Goal: Find contact information: Find contact information

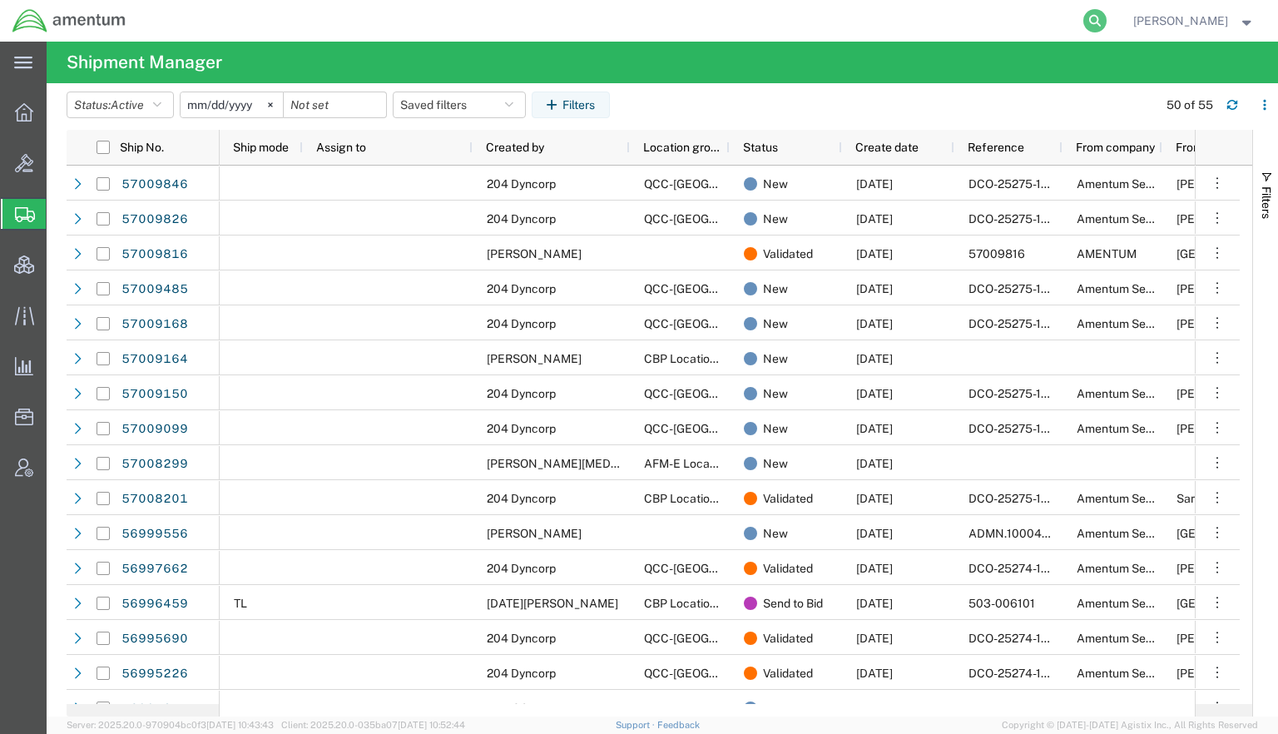
click at [1086, 16] on icon at bounding box center [1094, 20] width 23 height 23
paste input "393481388761"
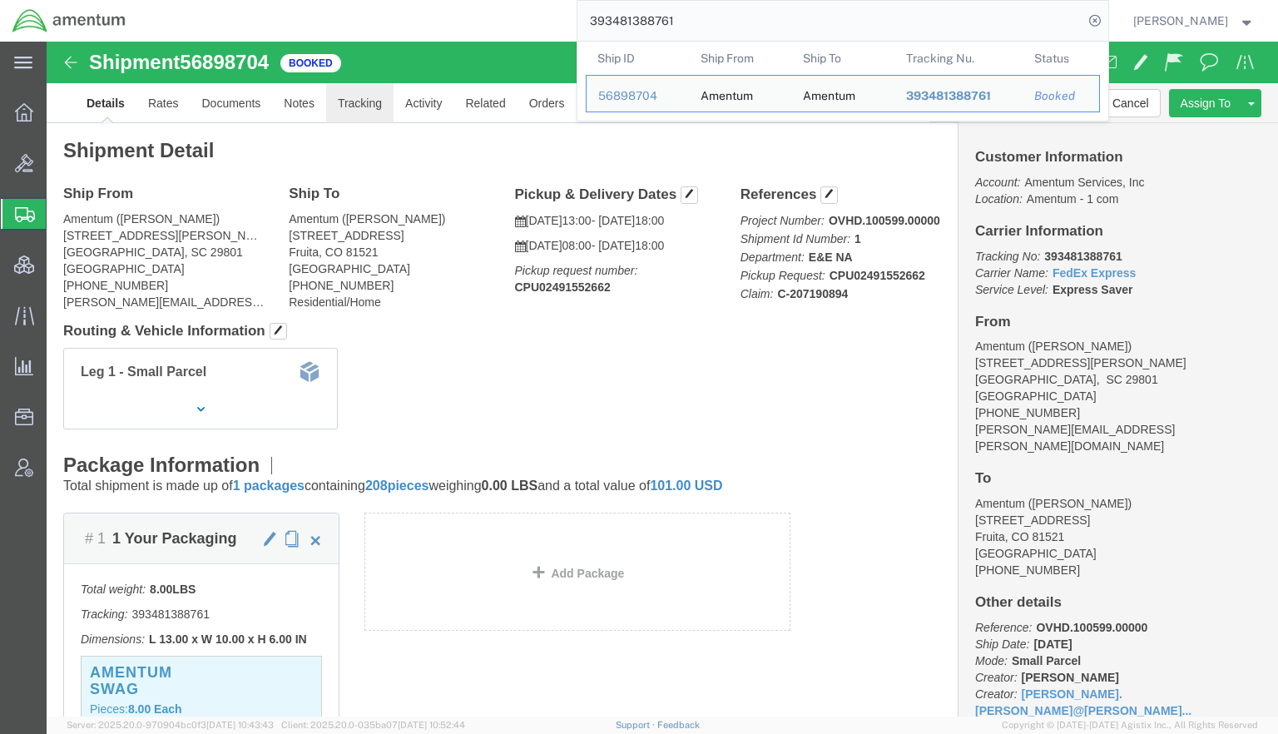
click link "Tracking"
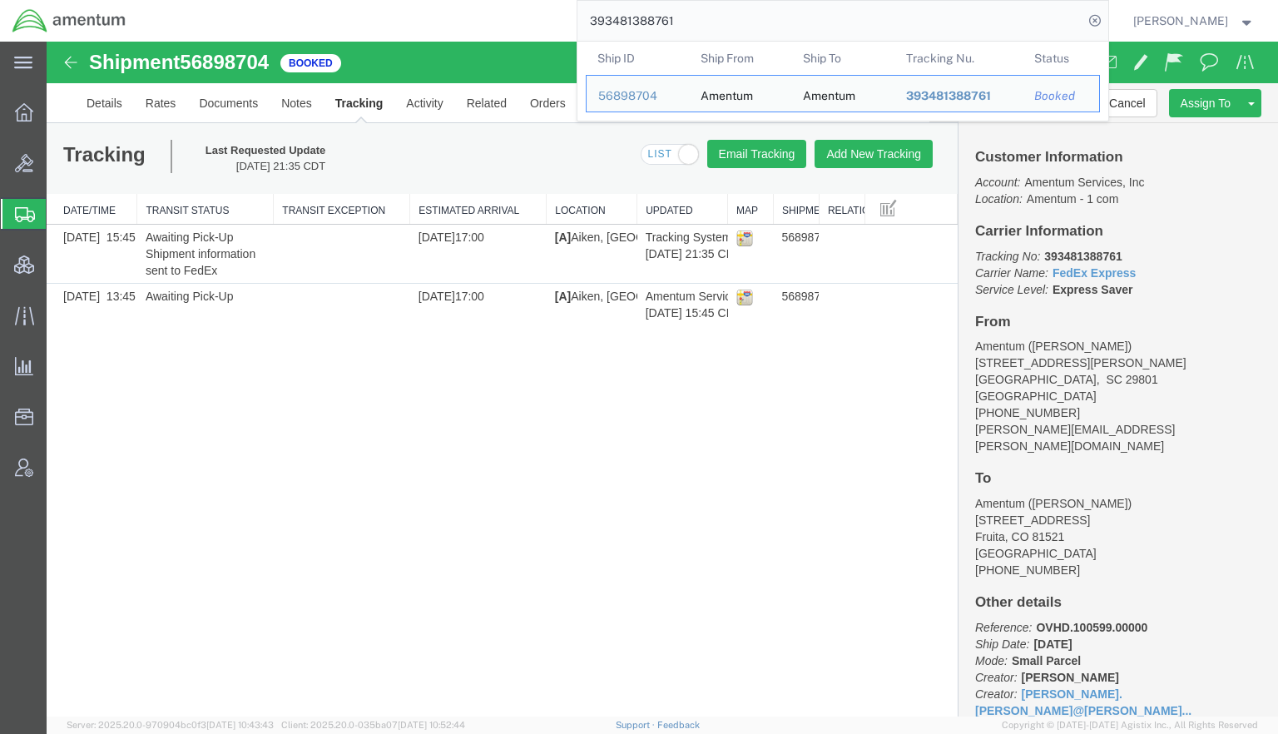
drag, startPoint x: 768, startPoint y: 12, endPoint x: 258, endPoint y: -29, distance: 511.6
click at [258, 0] on html "main_menu Created with Sketch. Collapse Menu Overview Bids Shipments Shipment M…" at bounding box center [639, 367] width 1278 height 734
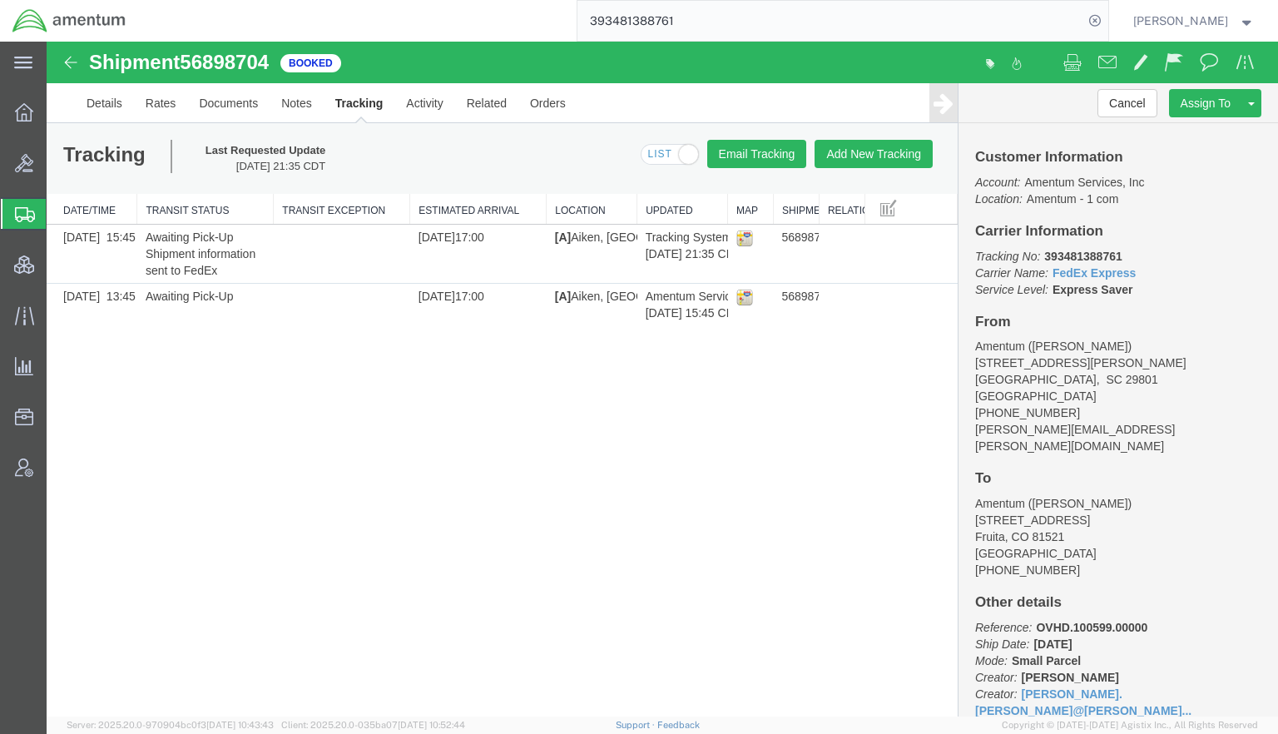
paste input "51778449"
type input "393451778449"
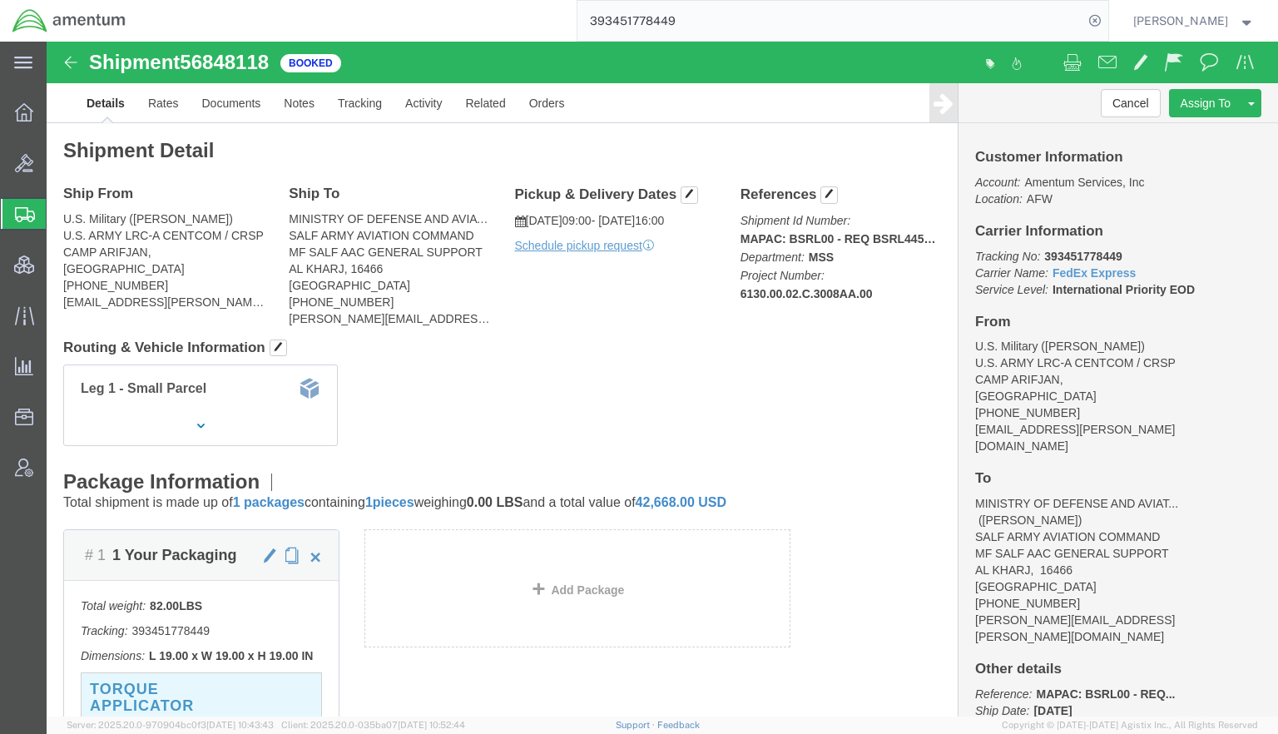
drag, startPoint x: 690, startPoint y: 13, endPoint x: 397, endPoint y: -2, distance: 293.2
click at [397, 0] on html "main_menu Created with Sketch. Collapse Menu Overview Bids Shipments Shipment M…" at bounding box center [639, 367] width 1278 height 734
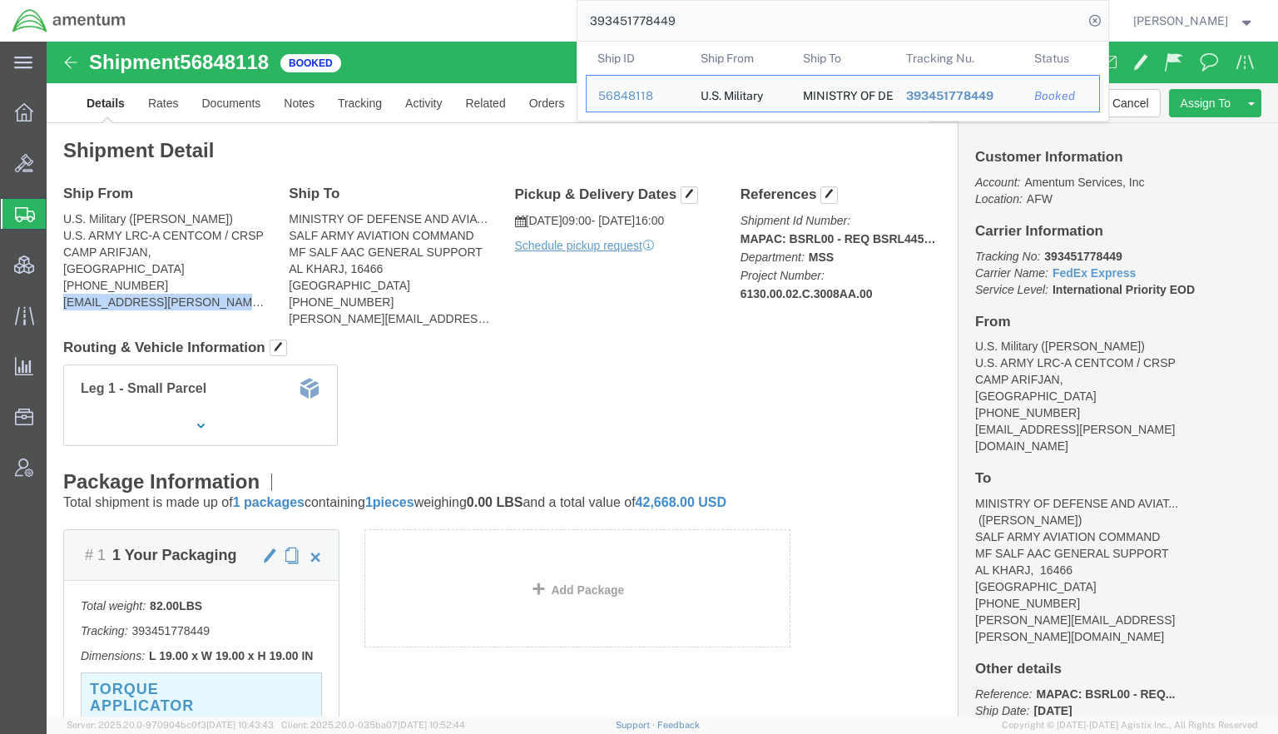
drag, startPoint x: 186, startPoint y: 255, endPoint x: 7, endPoint y: 261, distance: 179.0
click div "Ship From U.S. Military ([PERSON_NAME]) [DEMOGRAPHIC_DATA] ARMY LRC-A CENTCOM /…"
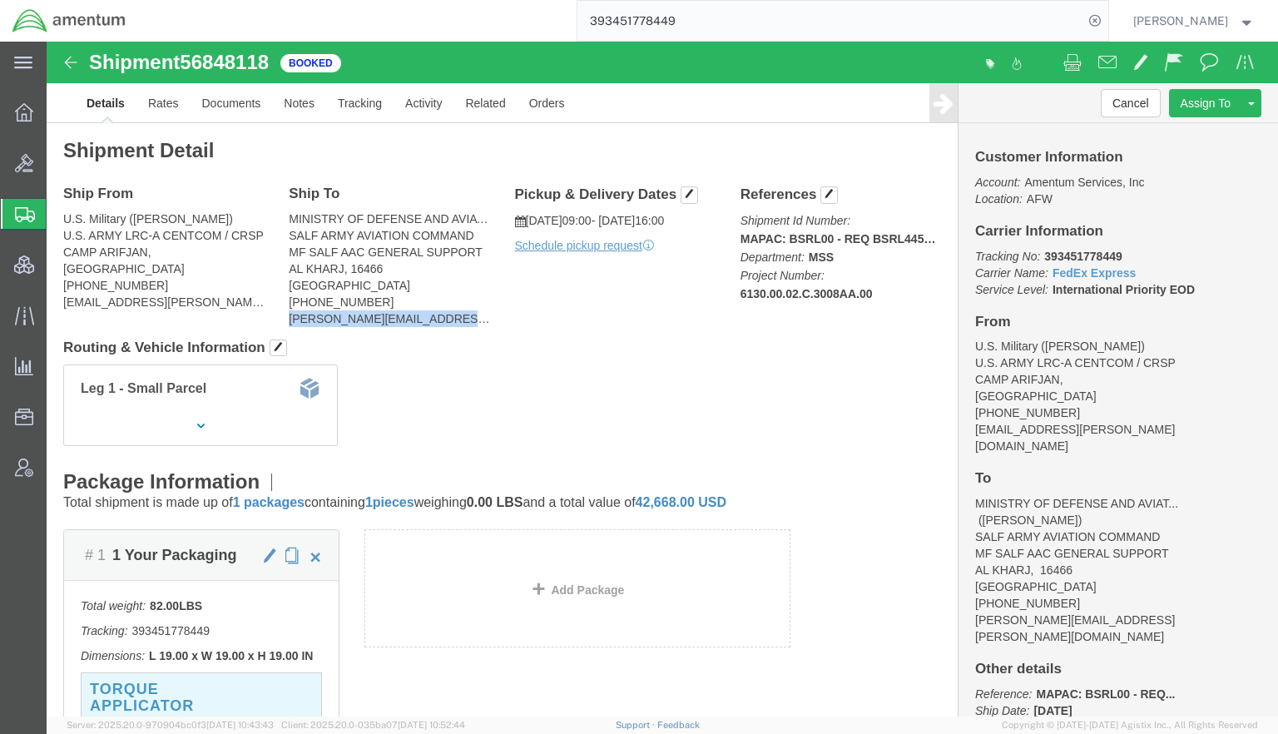
drag, startPoint x: 388, startPoint y: 279, endPoint x: 235, endPoint y: 284, distance: 153.1
click div "Ship To MINISTRY OF DEFENSE AND AVIATION ([PERSON_NAME]) SALF ARMY AVIATION COM…"
copy address "[PERSON_NAME][EMAIL_ADDRESS][PERSON_NAME][DOMAIN_NAME]"
drag, startPoint x: 126, startPoint y: 174, endPoint x: 87, endPoint y: 173, distance: 39.9
click address "U.S. Military ([PERSON_NAME]) [DEMOGRAPHIC_DATA] ARMY LRC-A CENTCOM / [GEOGRAPH…"
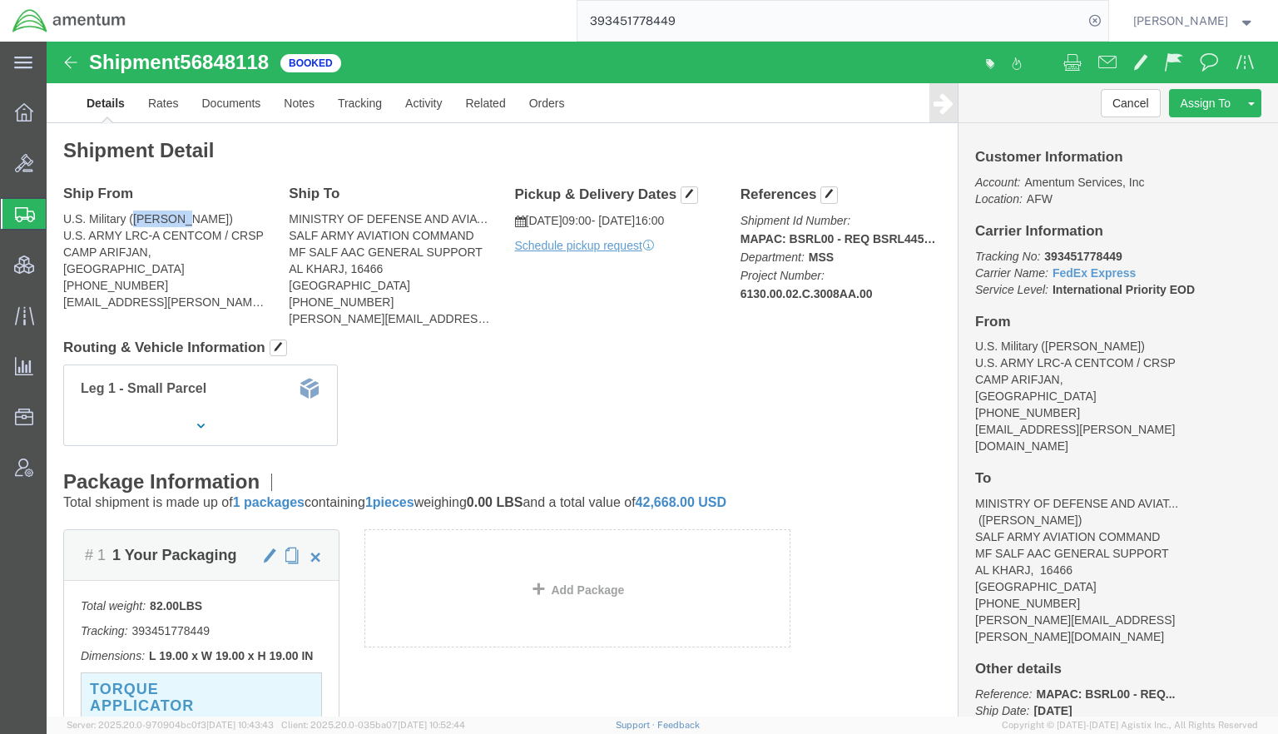
copy address "Valkeith"
